Goal: Transaction & Acquisition: Purchase product/service

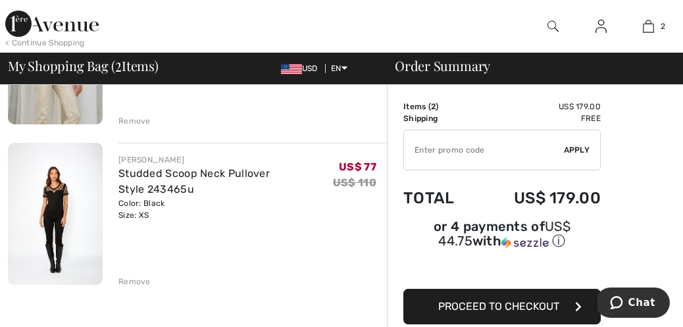
scroll to position [213, 0]
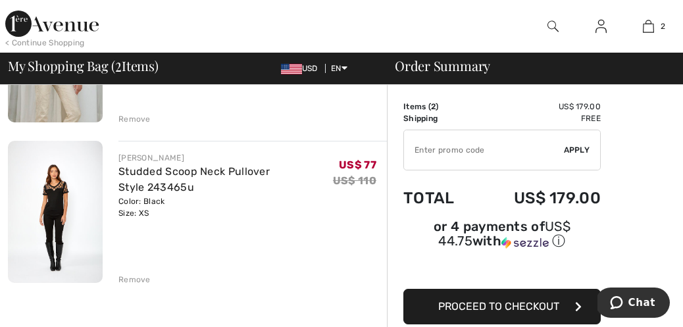
click at [489, 307] on span "Proceed to Checkout" at bounding box center [499, 306] width 121 height 13
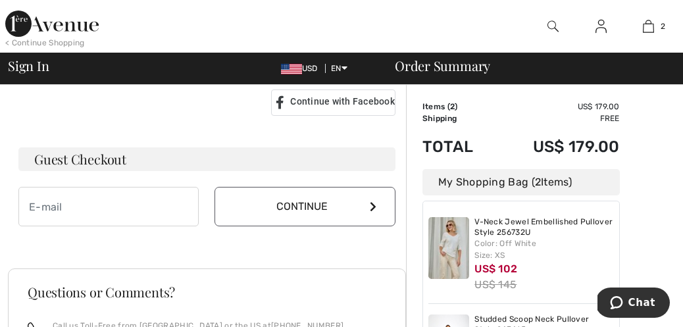
scroll to position [365, 0]
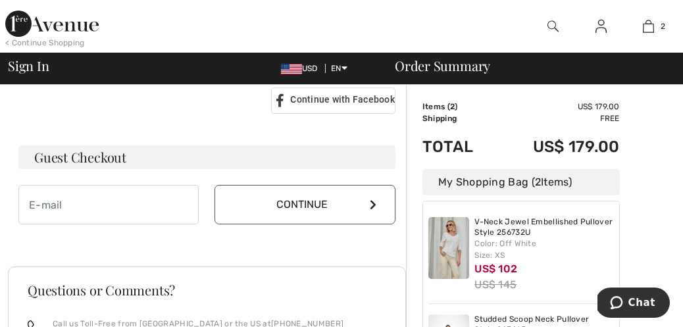
click at [140, 159] on h3 "Guest Checkout" at bounding box center [206, 158] width 377 height 24
click at [131, 161] on h3 "Guest Checkout" at bounding box center [206, 158] width 377 height 24
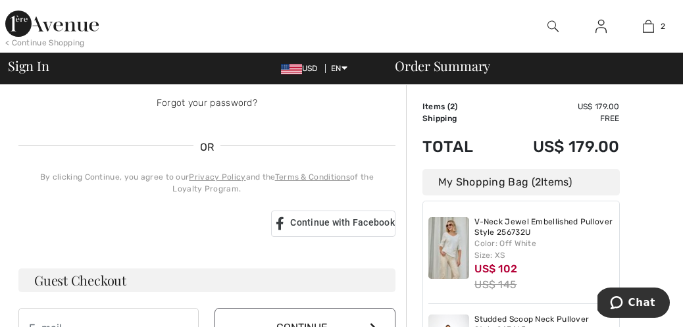
scroll to position [239, 0]
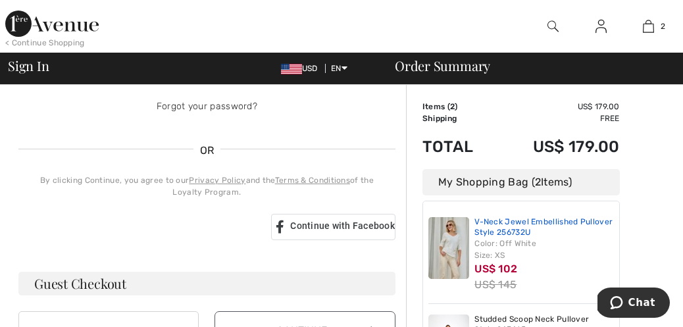
click at [492, 234] on link "V-Neck Jewel Embellished Pullover Style 256732U" at bounding box center [545, 227] width 140 height 20
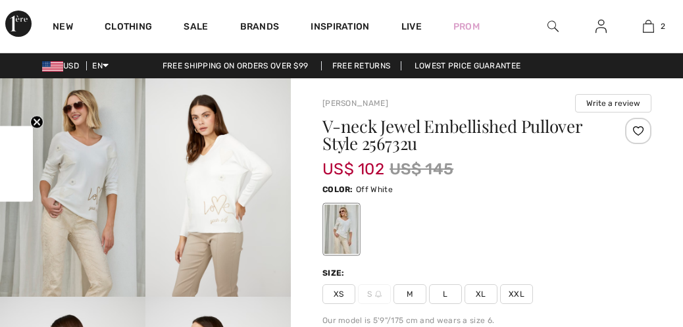
checkbox input "true"
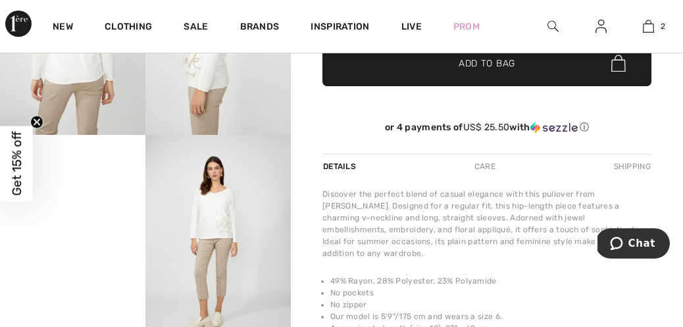
scroll to position [382, 0]
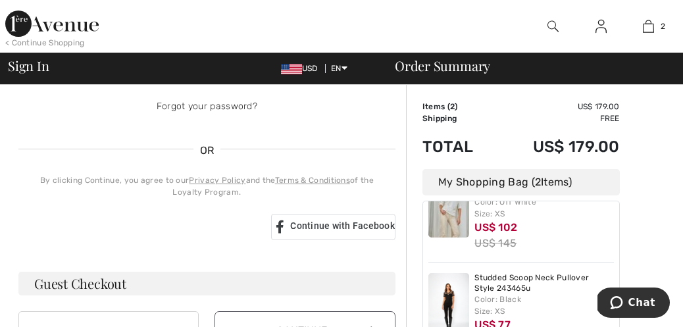
scroll to position [41, 0]
click at [516, 282] on link "Studded Scoop Neck Pullover Style 243465u" at bounding box center [545, 284] width 140 height 20
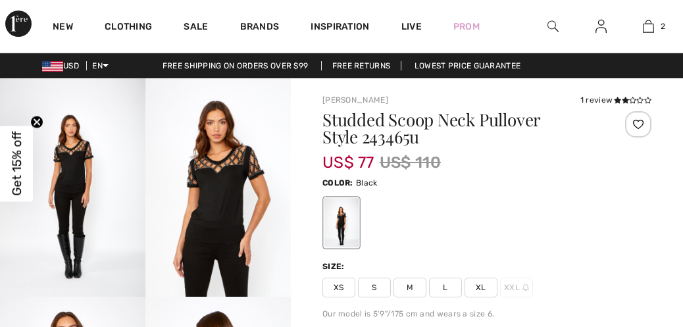
checkbox input "true"
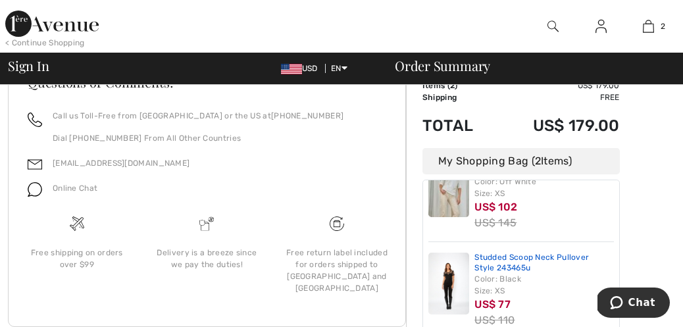
scroll to position [574, 0]
